Goal: Task Accomplishment & Management: Use online tool/utility

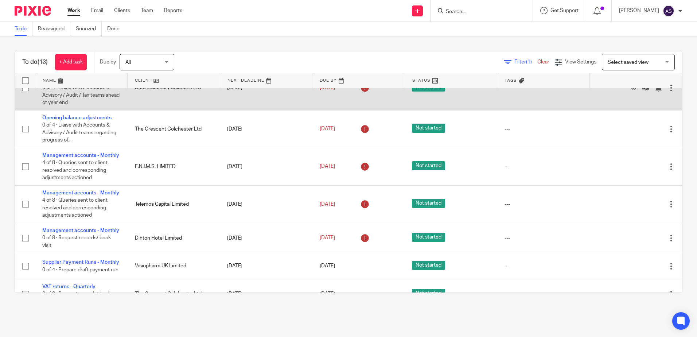
scroll to position [219, 0]
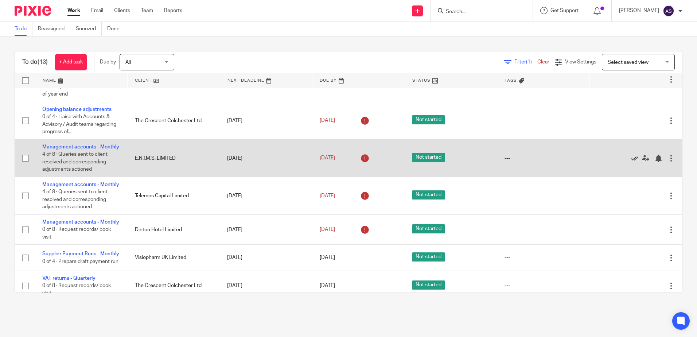
click at [631, 162] on icon at bounding box center [634, 158] width 7 height 7
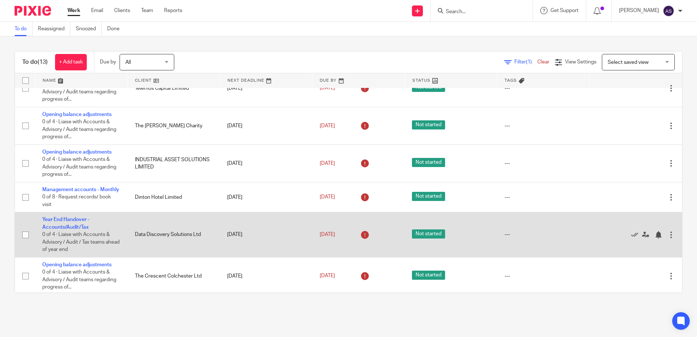
scroll to position [73, 0]
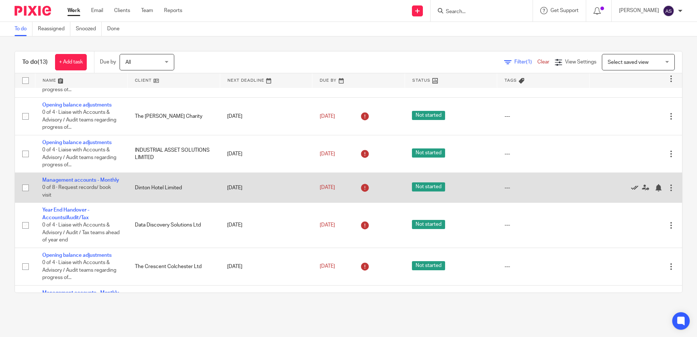
click at [631, 191] on icon at bounding box center [634, 187] width 7 height 7
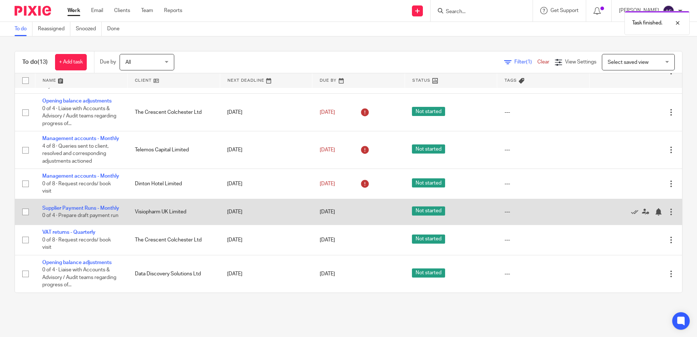
scroll to position [223, 0]
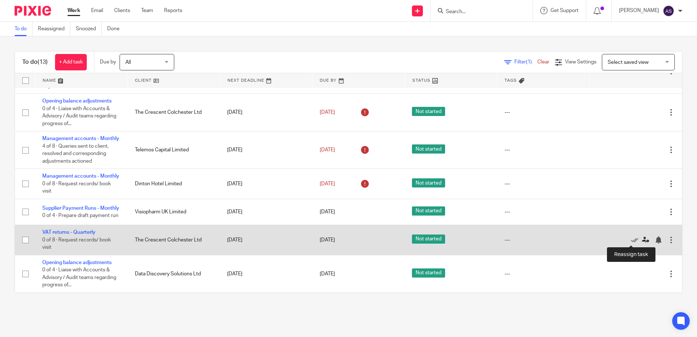
click at [642, 240] on icon at bounding box center [645, 239] width 7 height 7
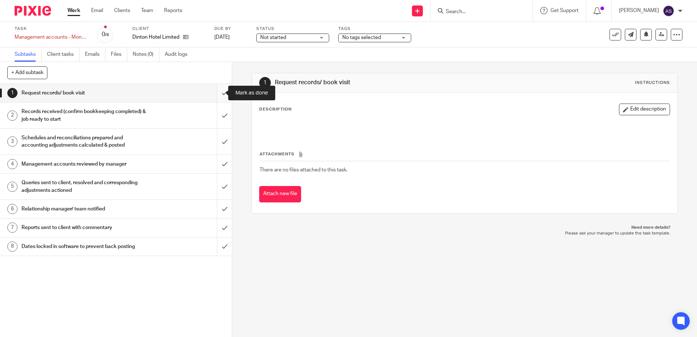
click at [219, 93] on input "submit" at bounding box center [116, 93] width 232 height 18
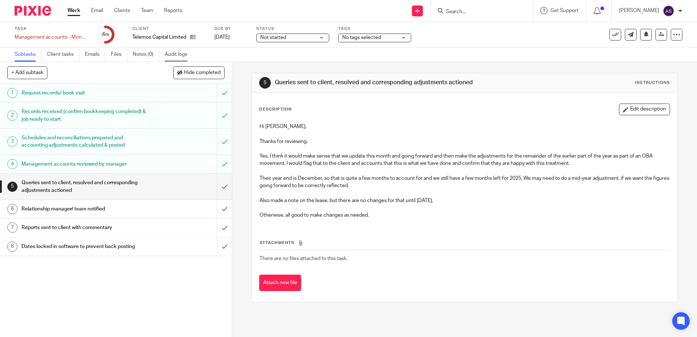
click at [165, 53] on link "Audit logs" at bounding box center [179, 54] width 28 height 14
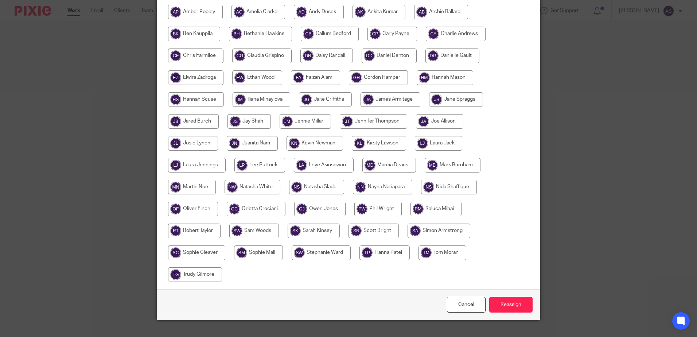
scroll to position [182, 0]
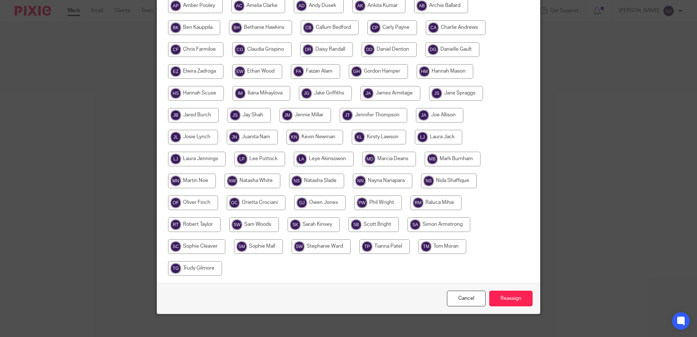
click at [376, 247] on input "radio" at bounding box center [384, 246] width 50 height 15
radio input "true"
click at [502, 296] on input "Reassign" at bounding box center [510, 298] width 43 height 16
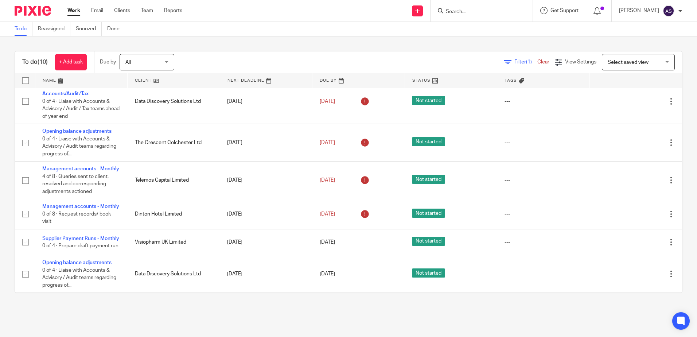
scroll to position [193, 0]
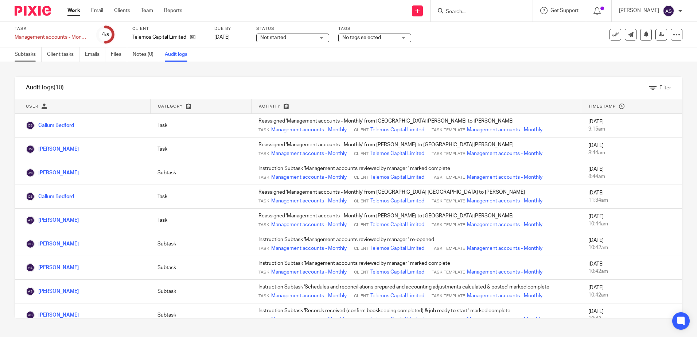
click at [29, 55] on link "Subtasks" at bounding box center [28, 54] width 27 height 14
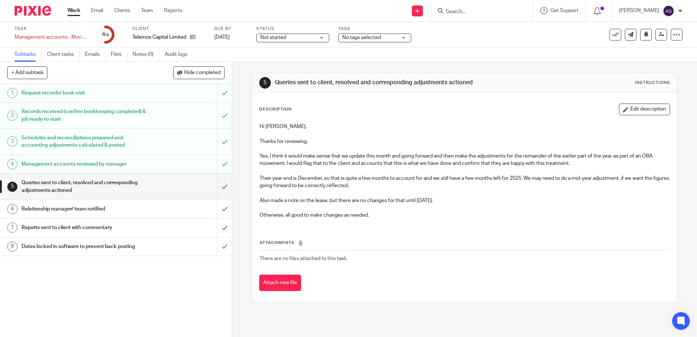
click at [96, 196] on link "5 Queries sent to client, resolved and corresponding adjustments actioned" at bounding box center [108, 186] width 217 height 26
click at [78, 207] on h1 "Relationship manager/ team notified" at bounding box center [84, 208] width 125 height 11
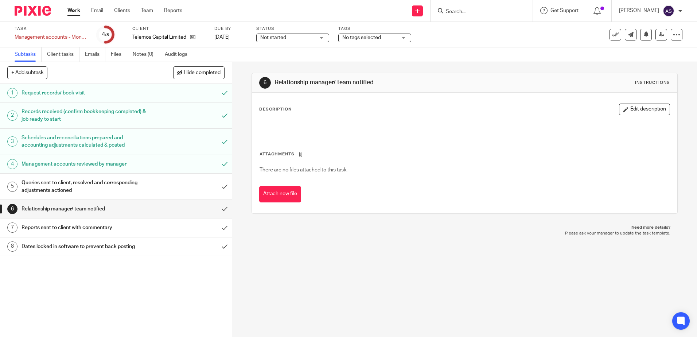
click at [90, 182] on h1 "Queries sent to client, resolved and corresponding adjustments actioned" at bounding box center [84, 186] width 125 height 19
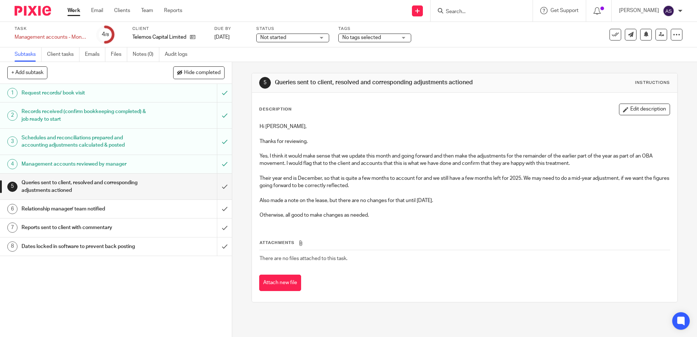
click at [94, 161] on h1 "Management accounts reviewed by manager" at bounding box center [84, 164] width 125 height 11
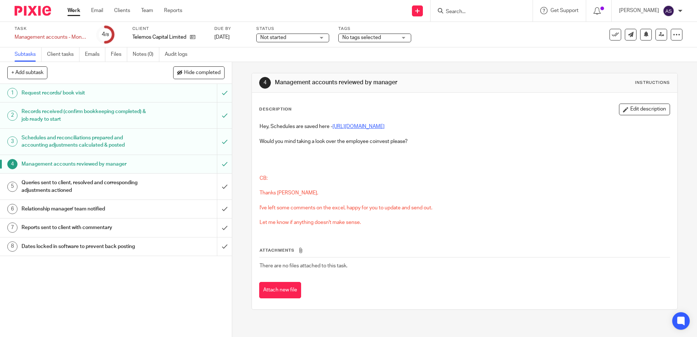
click at [369, 128] on link "[URL][DOMAIN_NAME]" at bounding box center [358, 126] width 52 height 5
click at [95, 181] on h1 "Queries sent to client, resolved and corresponding adjustments actioned" at bounding box center [84, 186] width 125 height 19
